Goal: Task Accomplishment & Management: Use online tool/utility

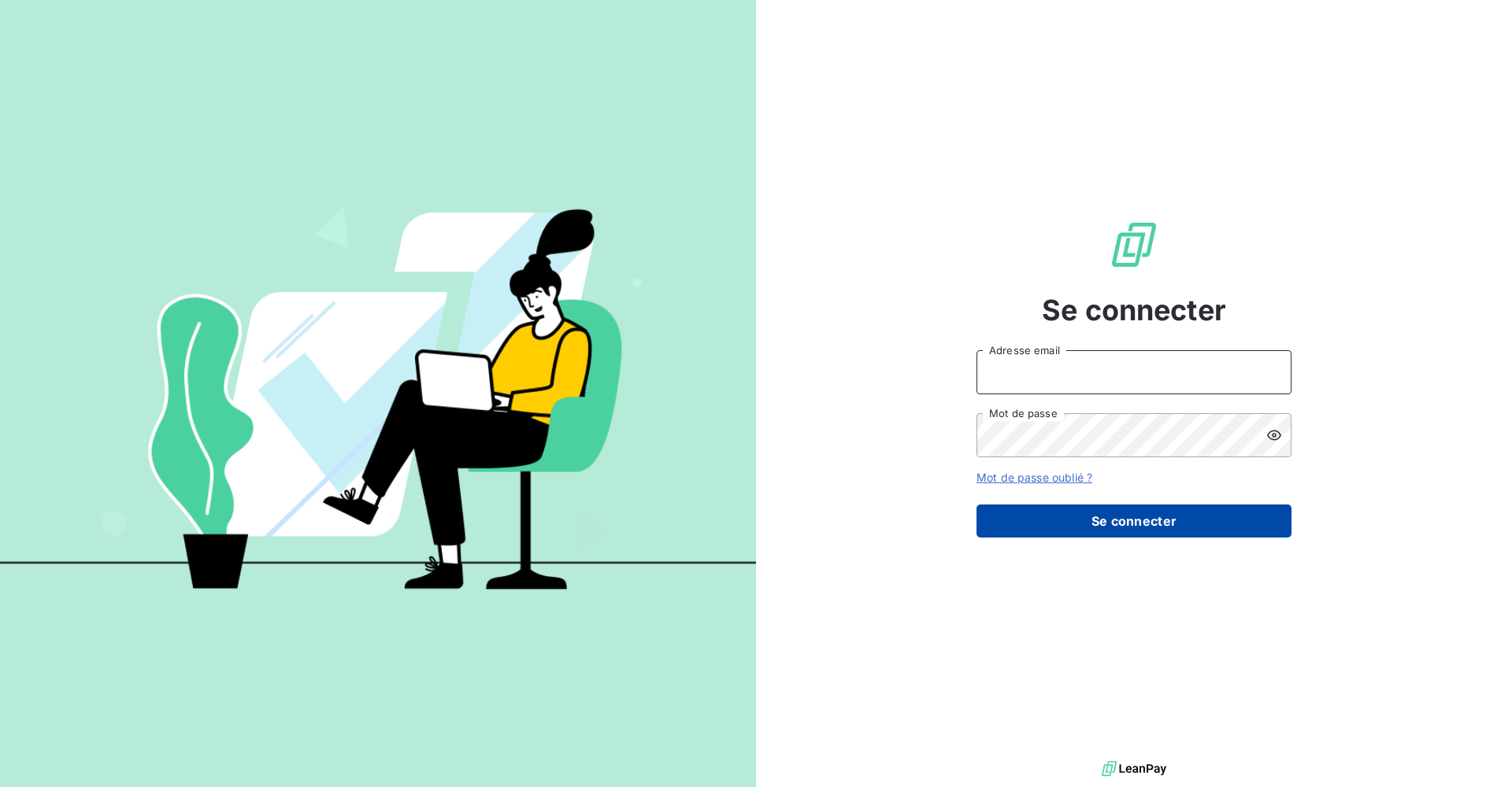
type input "[EMAIL_ADDRESS][DOMAIN_NAME]"
click at [1126, 527] on button "Se connecter" at bounding box center [1133, 521] width 315 height 33
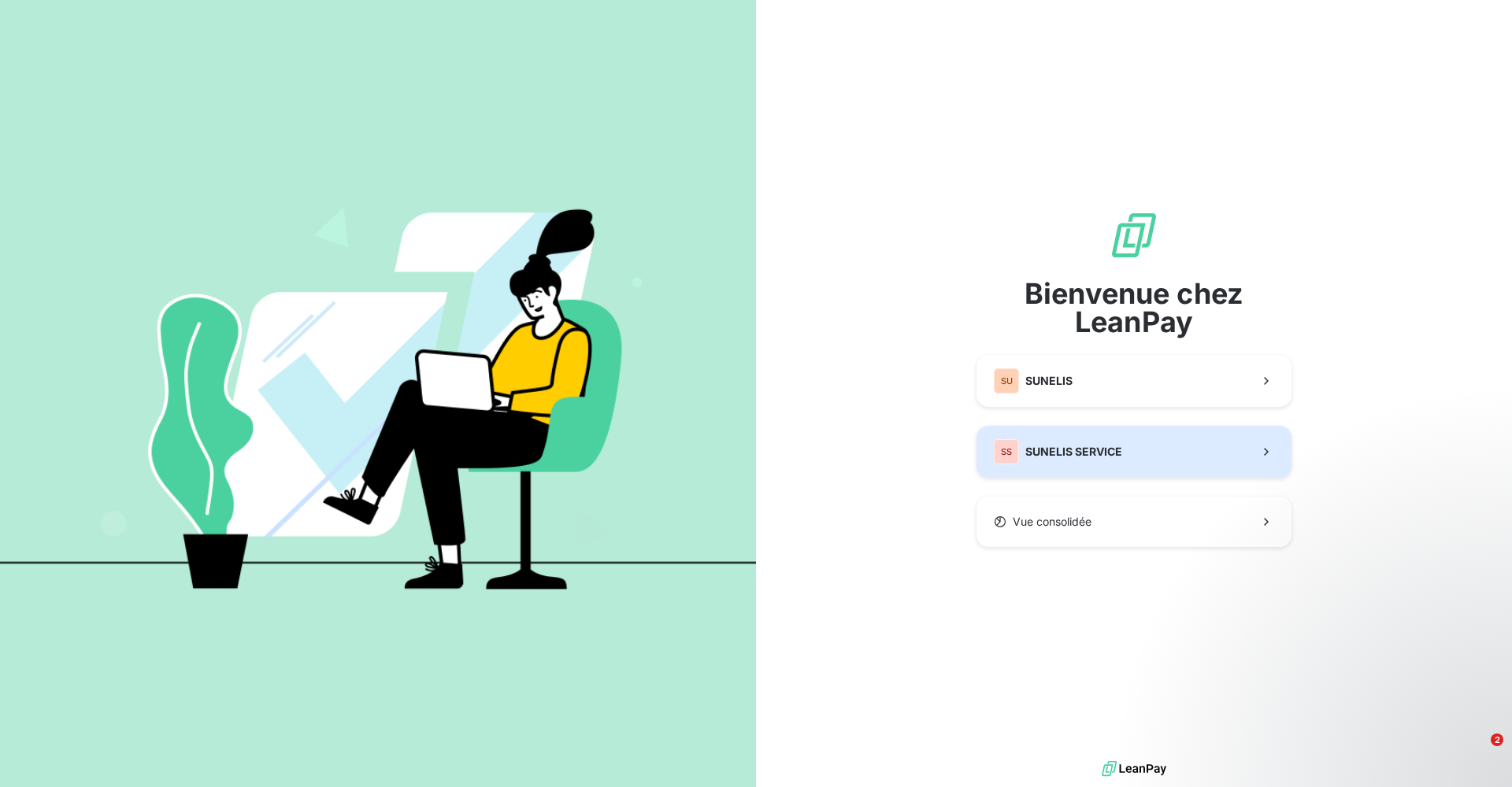
click at [1062, 442] on div "SS SUNELIS SERVICE" at bounding box center [1058, 452] width 128 height 25
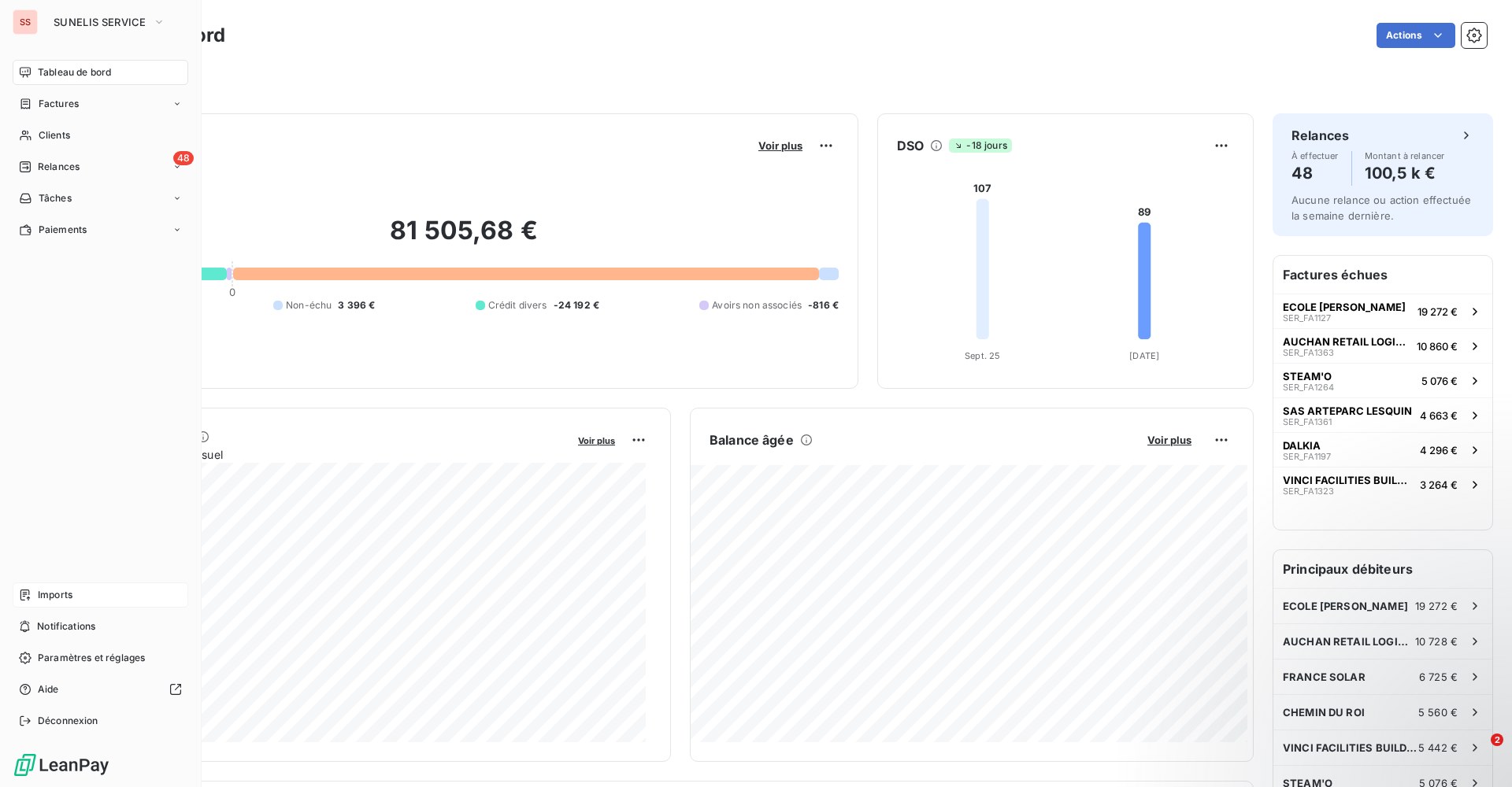
click at [36, 596] on div "Imports" at bounding box center [100, 595] width 176 height 25
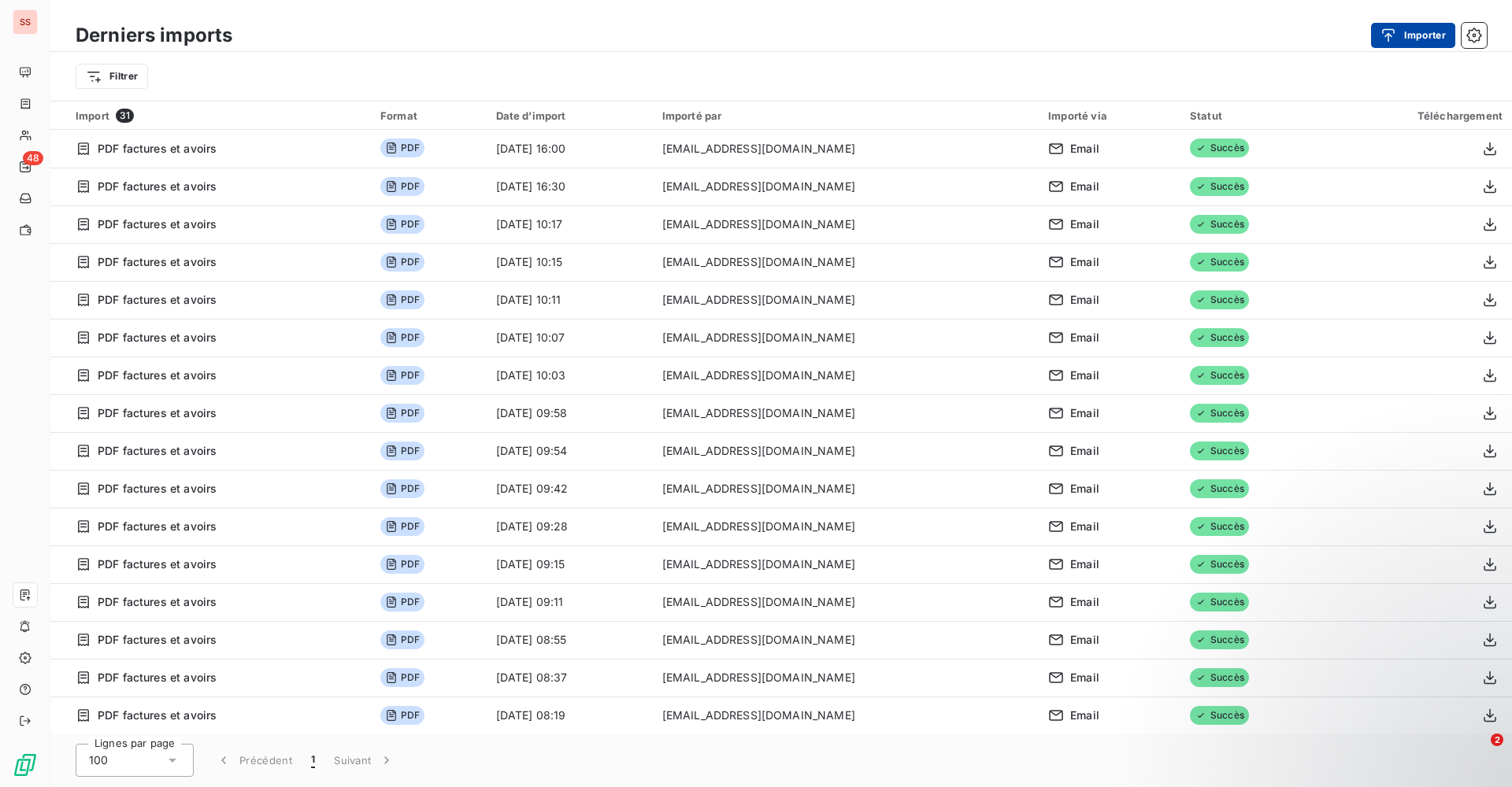
click at [1421, 35] on button "Importer" at bounding box center [1412, 35] width 84 height 25
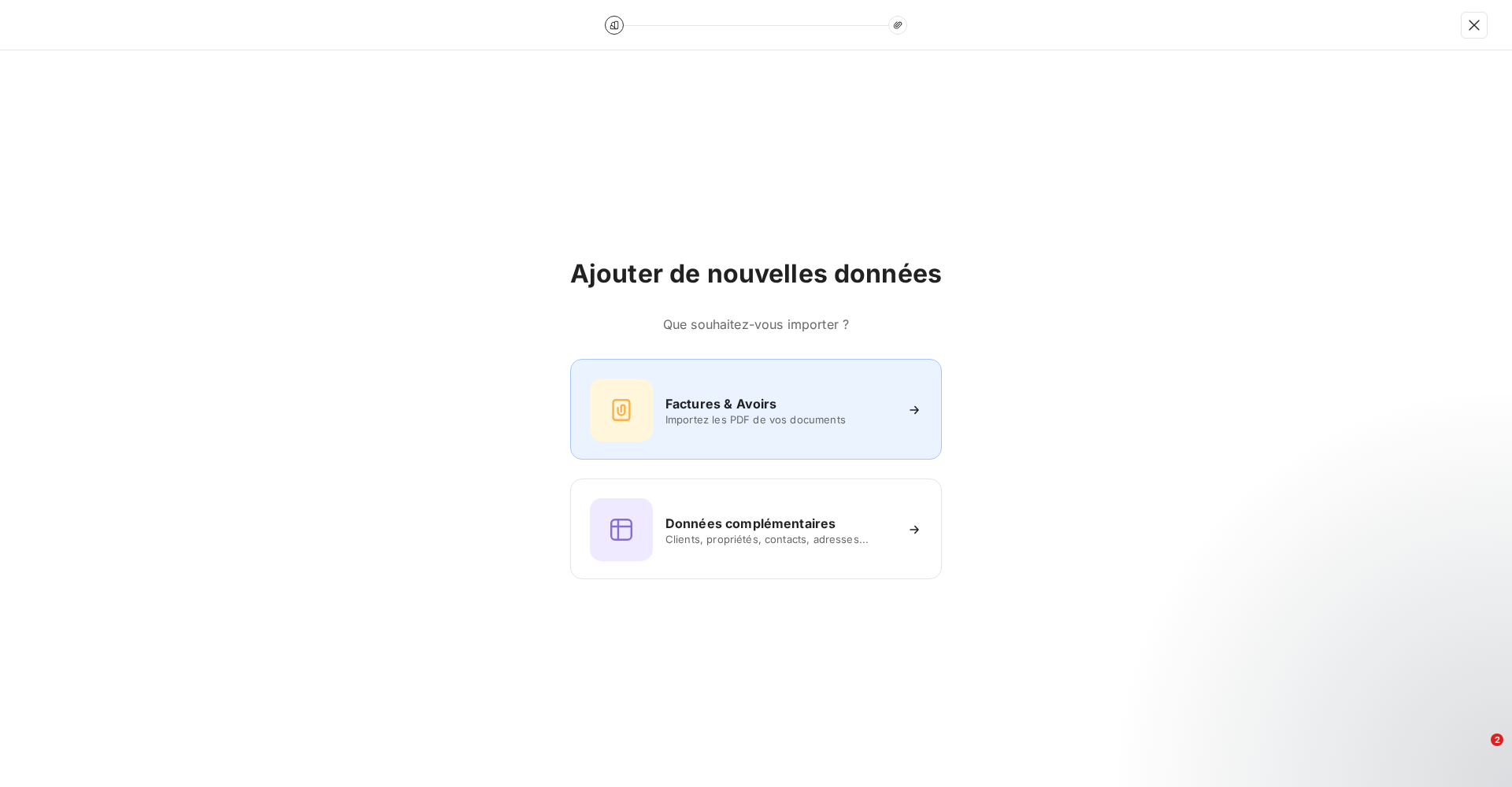
click at [766, 444] on div "Factures & Avoirs Importez les PDF de vos documents" at bounding box center [755, 409] width 372 height 101
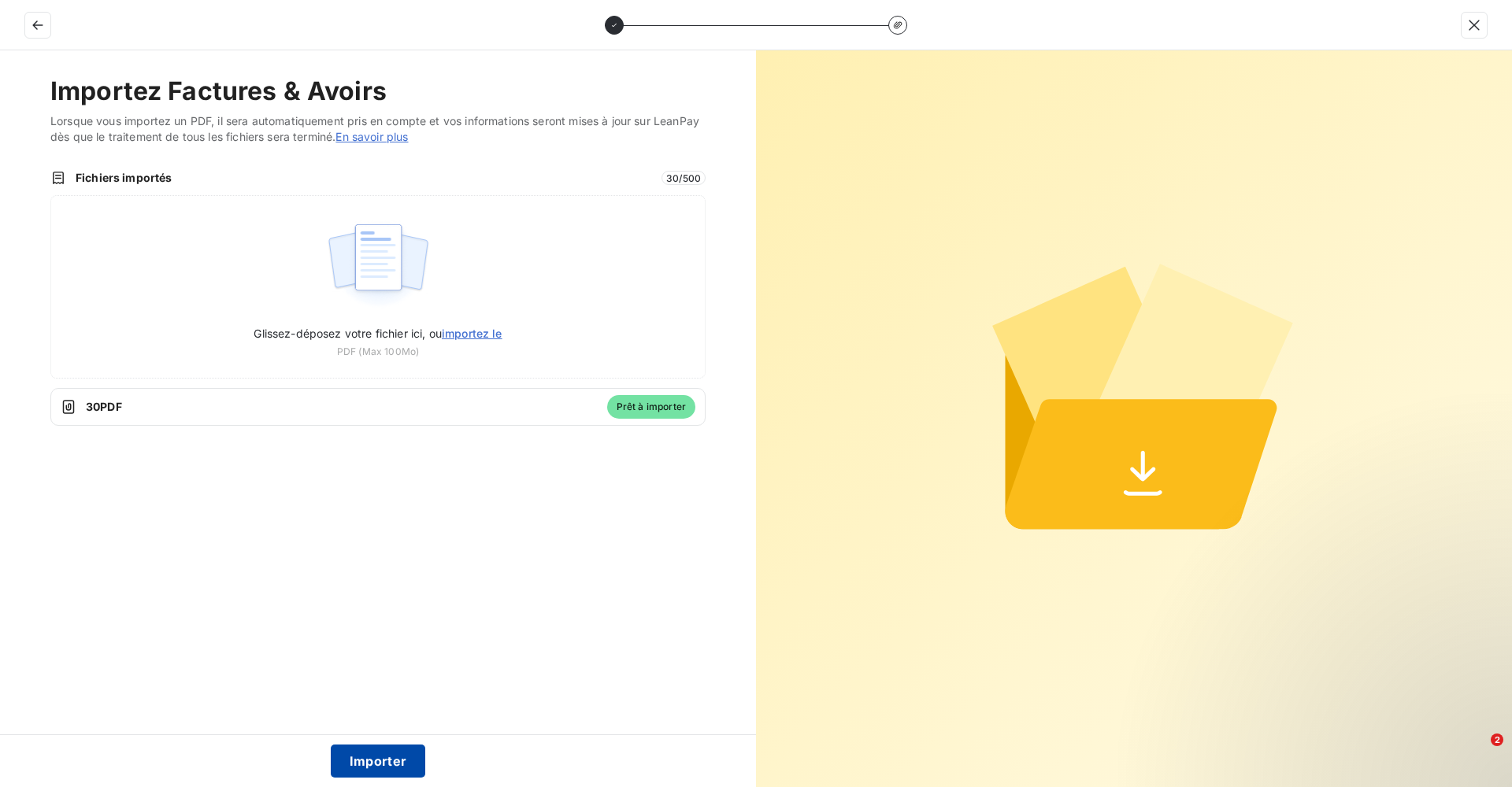
click at [375, 762] on button "Importer" at bounding box center [378, 761] width 96 height 33
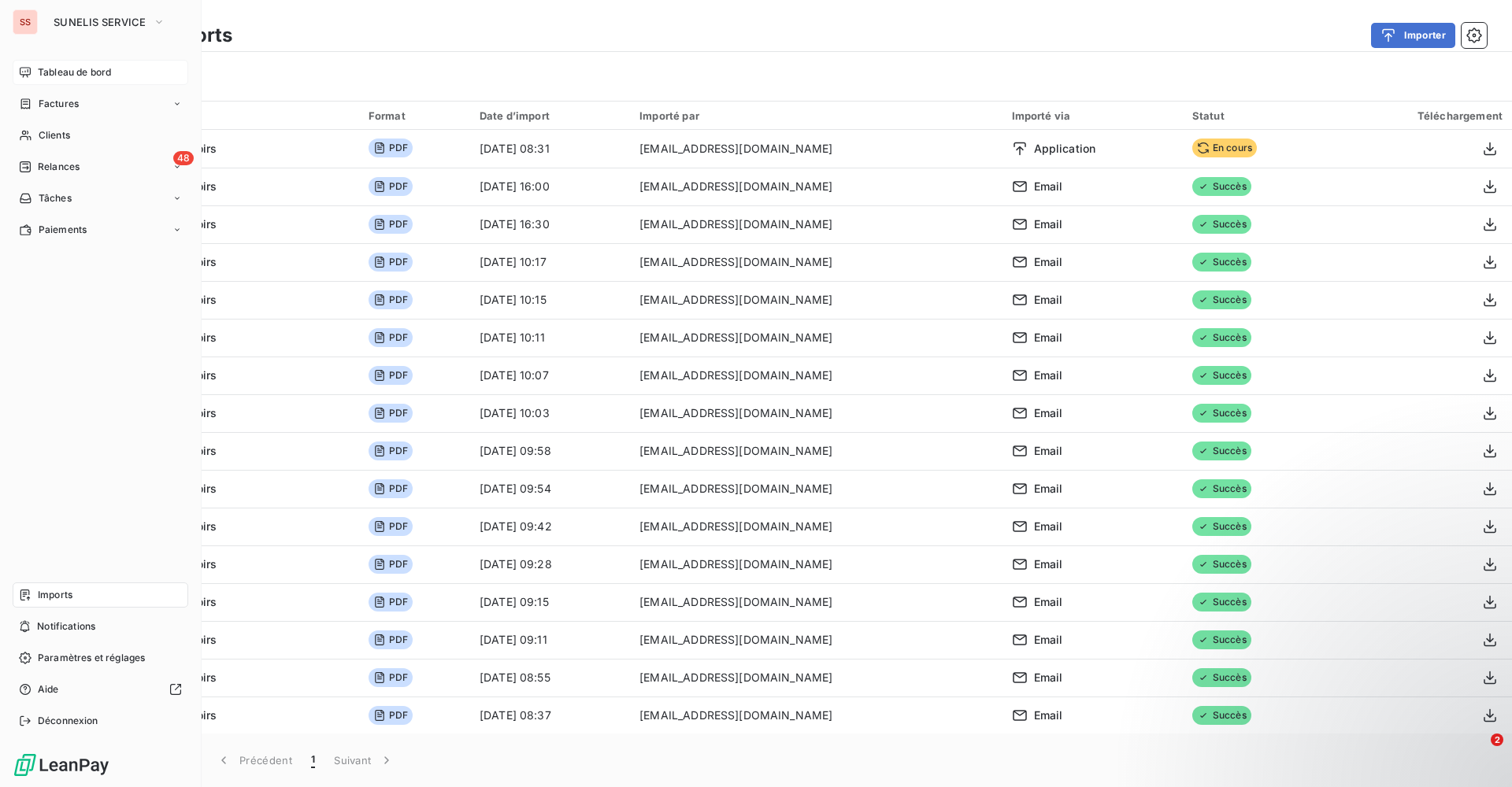
click at [75, 73] on span "Tableau de bord" at bounding box center [74, 72] width 74 height 14
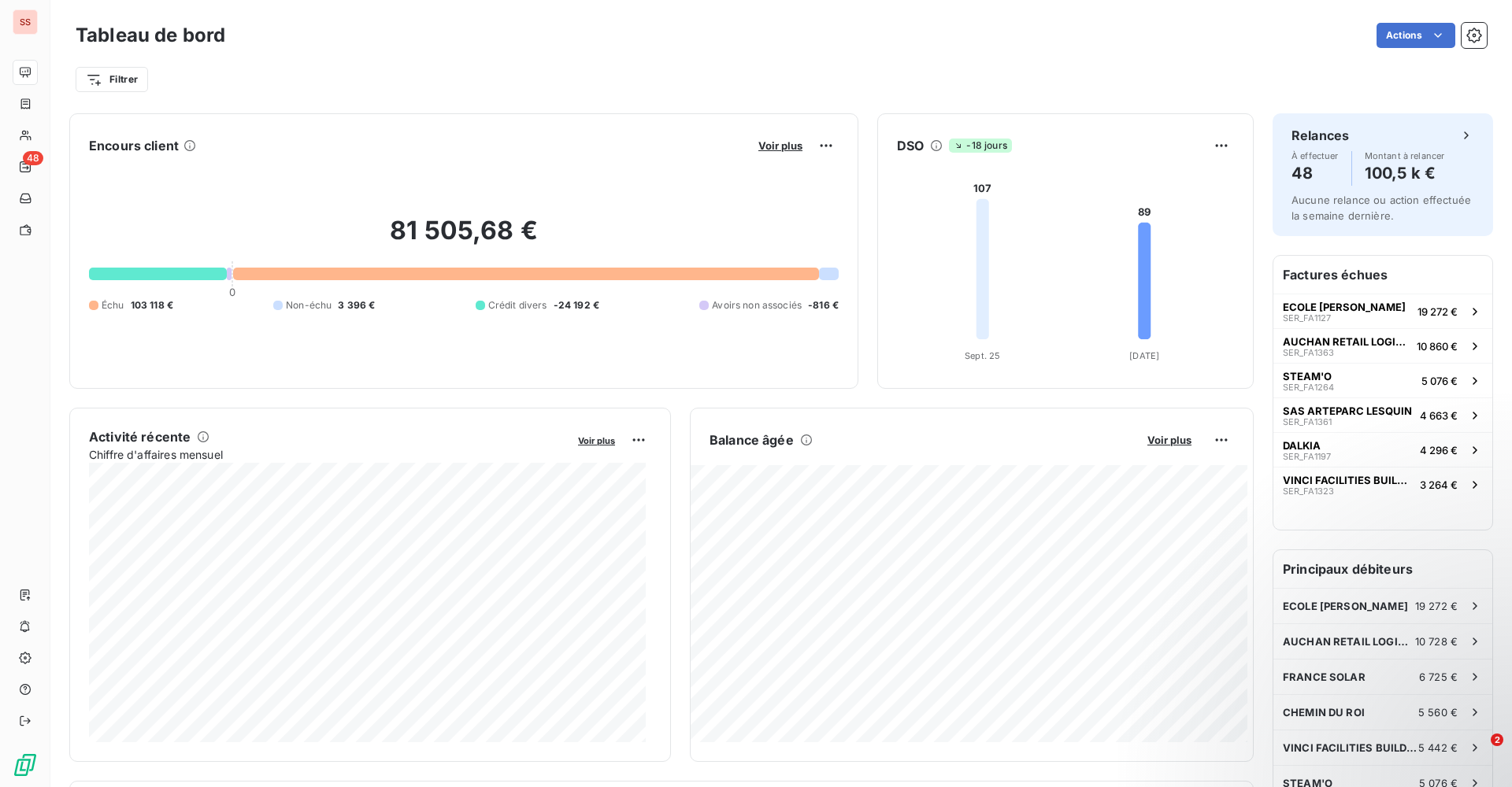
click at [973, 786] on html "SS 48 Tableau de bord Actions Filtrer Encours client Voir plus 81 505,68 € 0 Éc…" at bounding box center [756, 393] width 1512 height 787
